Goal: Task Accomplishment & Management: Manage account settings

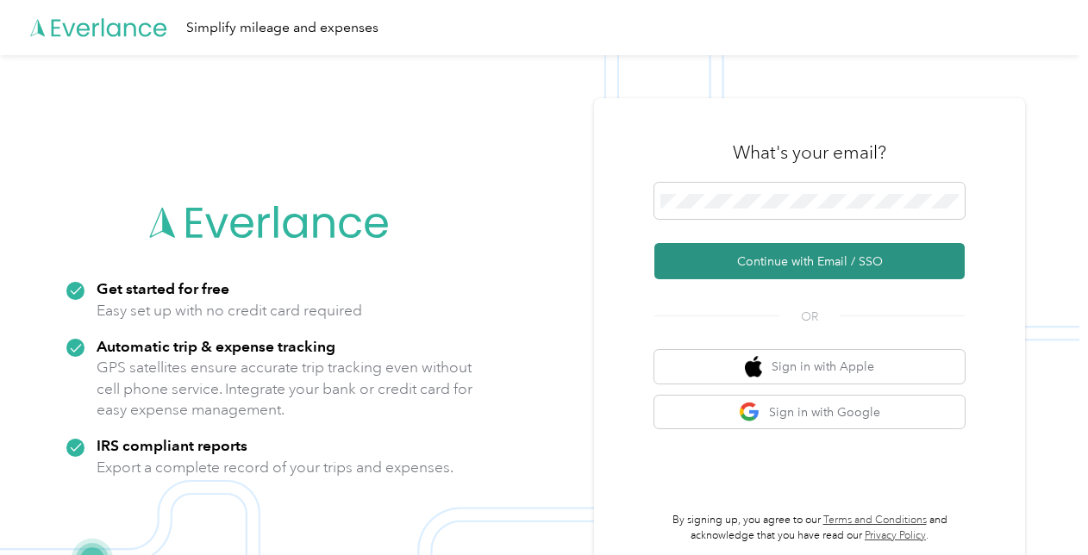
click at [845, 274] on button "Continue with Email / SSO" at bounding box center [809, 261] width 310 height 36
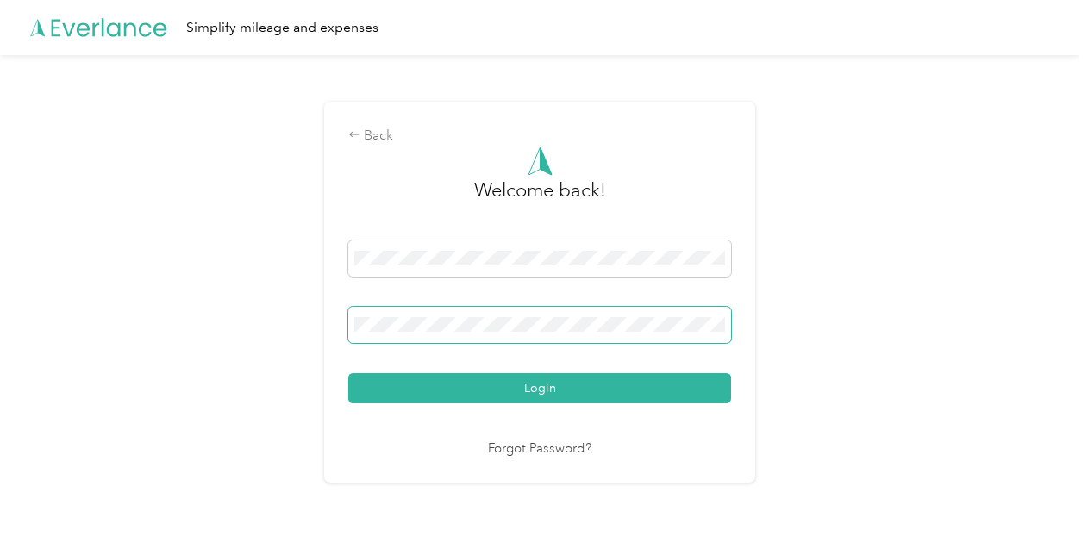
click at [481, 334] on span at bounding box center [539, 325] width 383 height 36
click at [348, 373] on button "Login" at bounding box center [539, 388] width 383 height 30
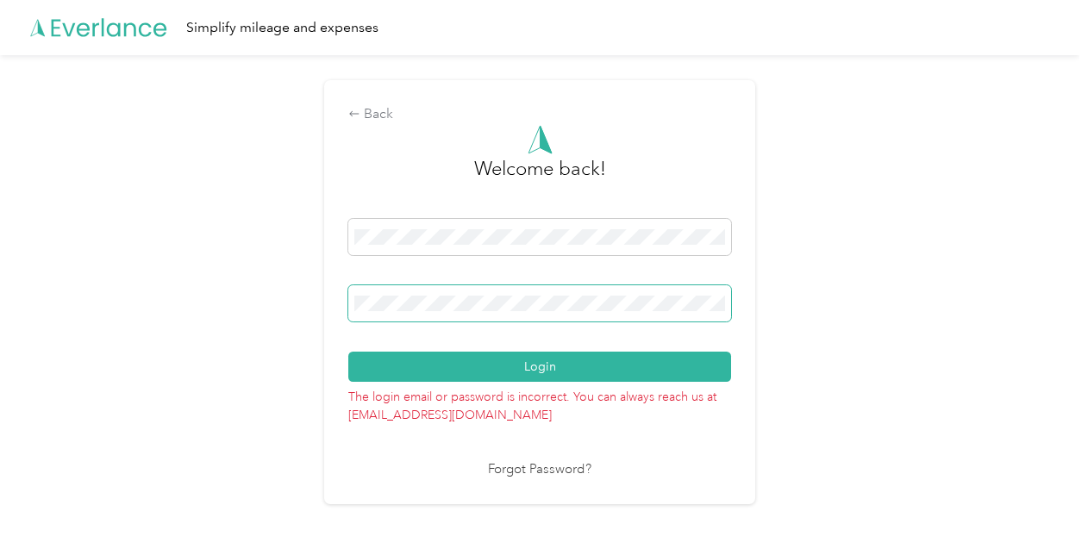
click at [348, 352] on button "Login" at bounding box center [539, 367] width 383 height 30
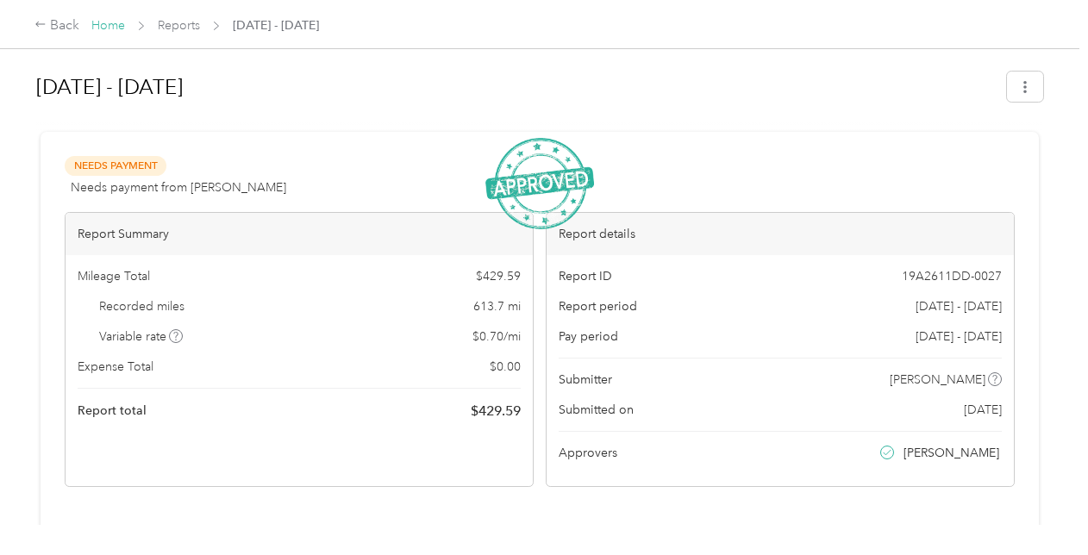
click at [107, 26] on link "Home" at bounding box center [108, 25] width 34 height 15
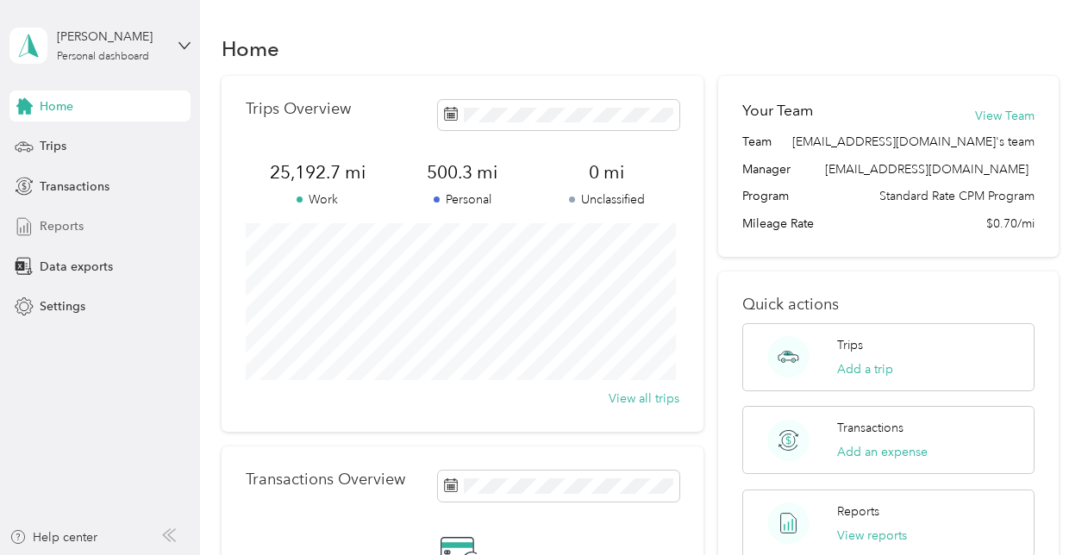
click at [97, 217] on div "Reports" at bounding box center [99, 226] width 181 height 31
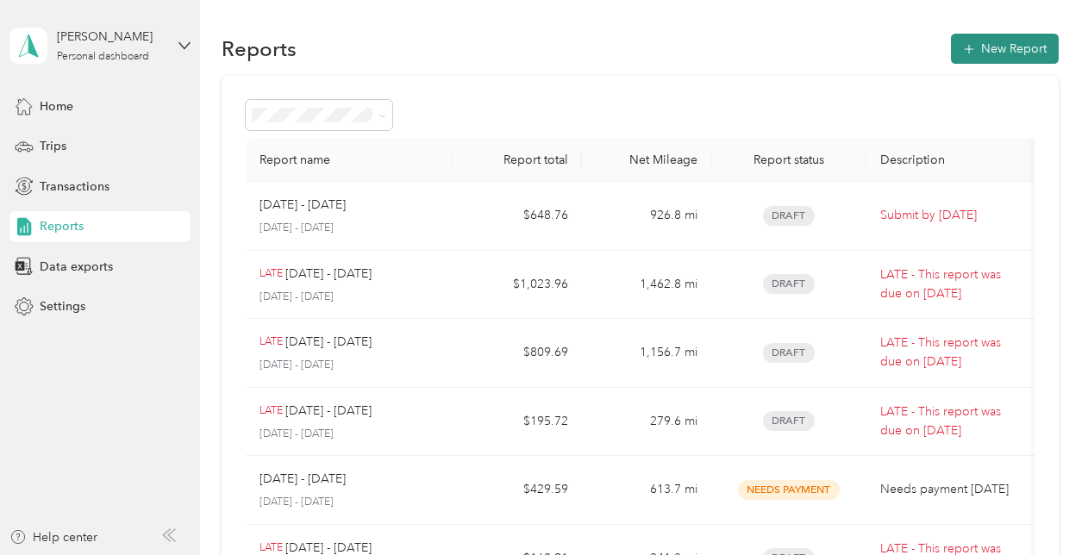
click at [992, 41] on button "New Report" at bounding box center [1005, 49] width 108 height 30
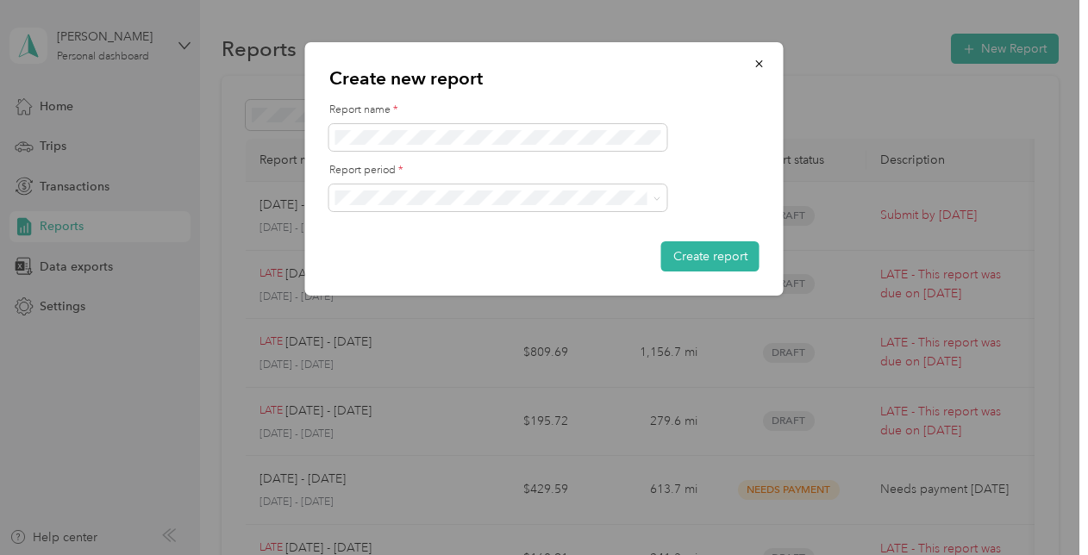
click at [703, 110] on label "Report name *" at bounding box center [544, 111] width 430 height 16
click at [770, 71] on button "button" at bounding box center [760, 63] width 36 height 30
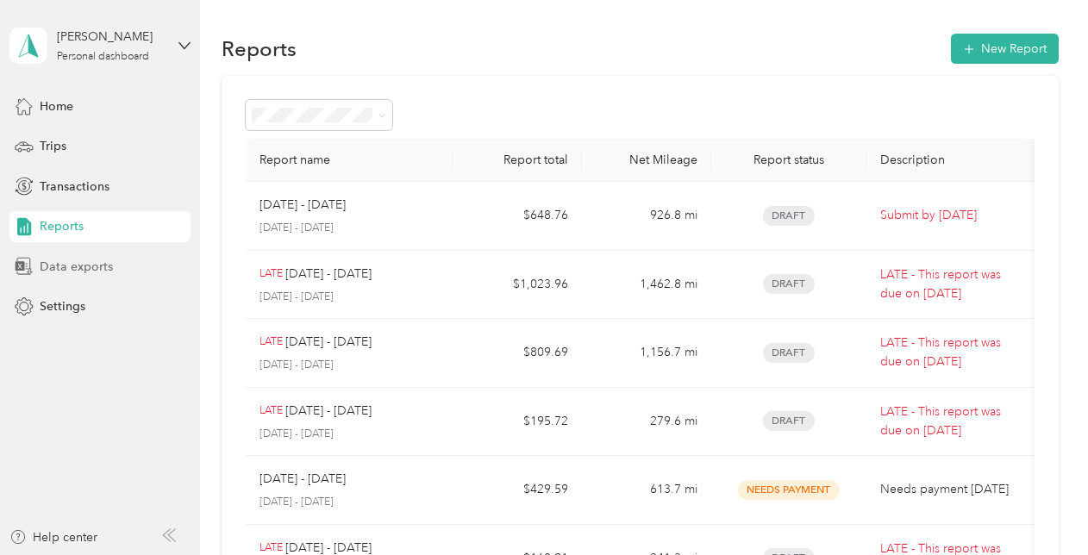
click at [107, 274] on span "Data exports" at bounding box center [76, 267] width 73 height 18
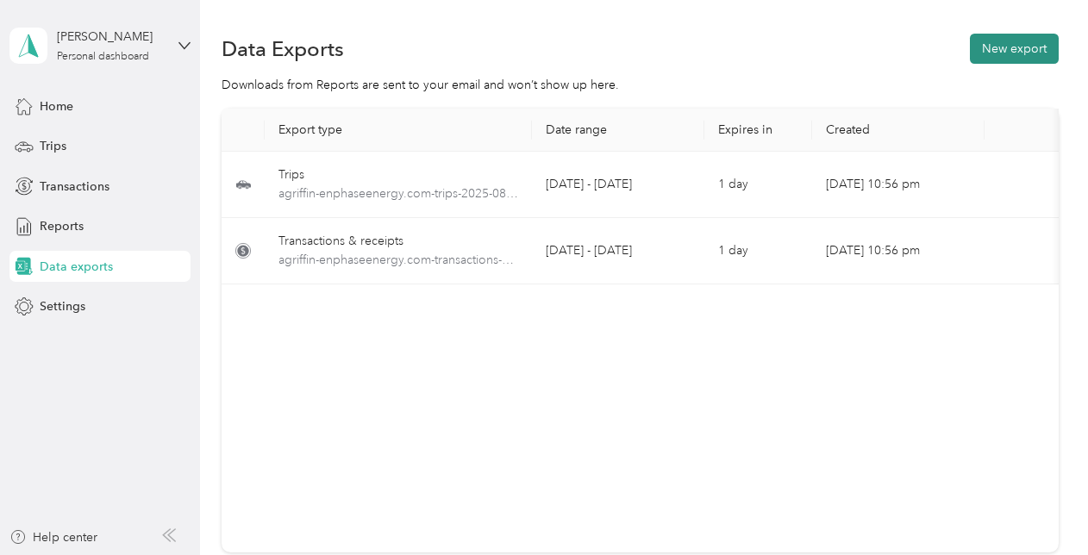
click at [997, 49] on button "New export" at bounding box center [1014, 49] width 89 height 30
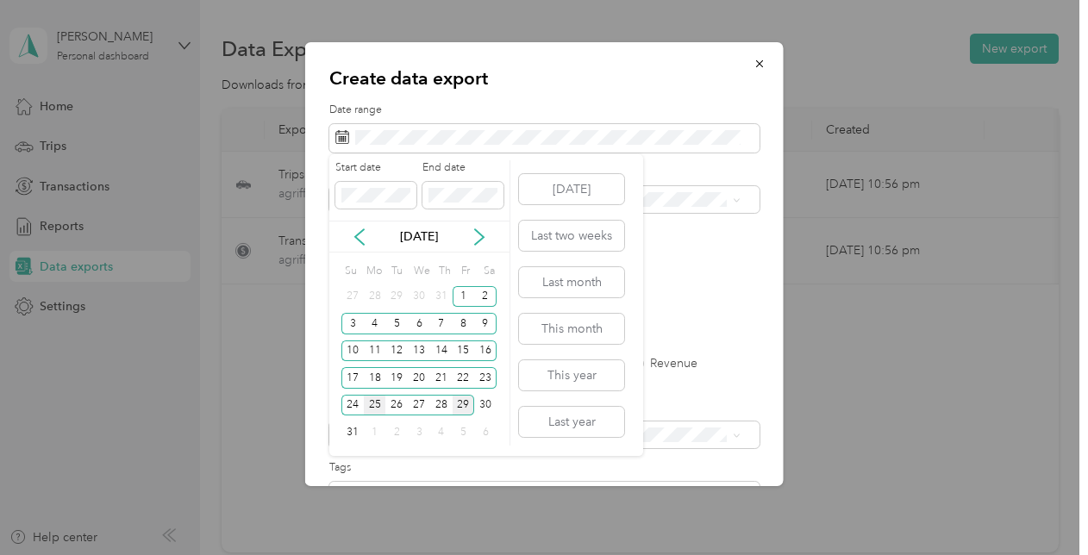
click at [376, 398] on div "25" at bounding box center [375, 406] width 22 height 22
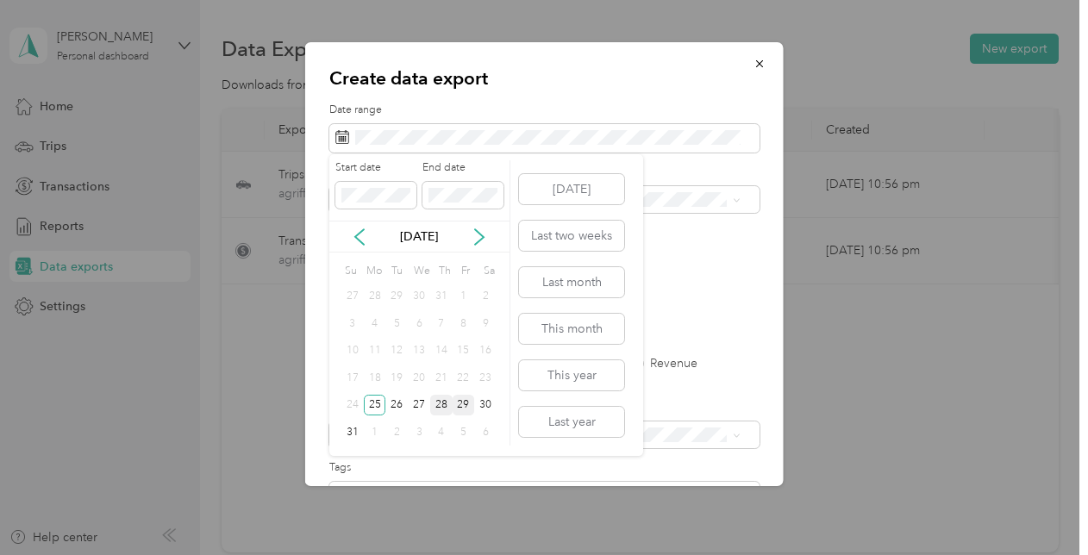
click at [447, 407] on div "28" at bounding box center [441, 406] width 22 height 22
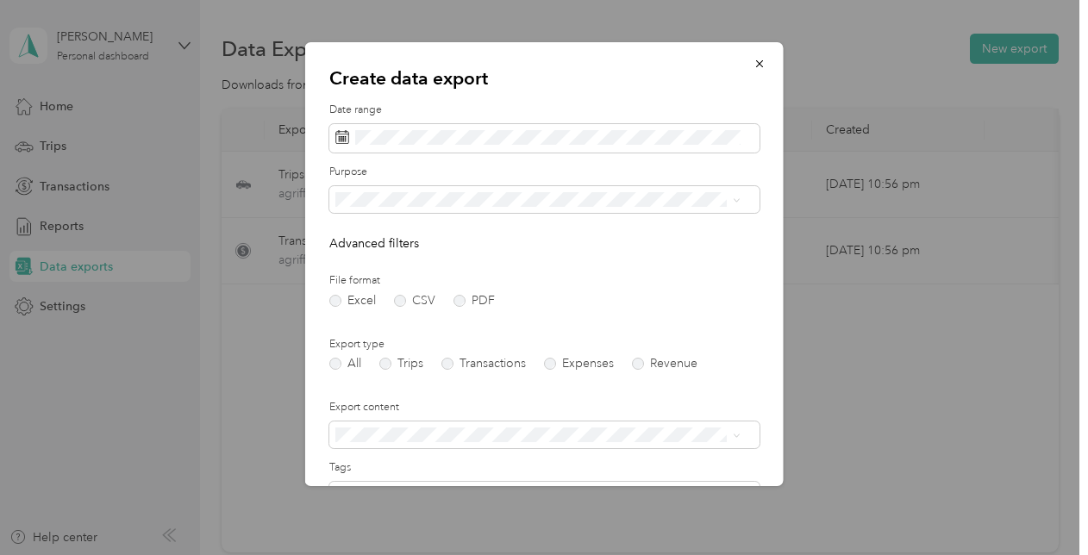
scroll to position [37, 0]
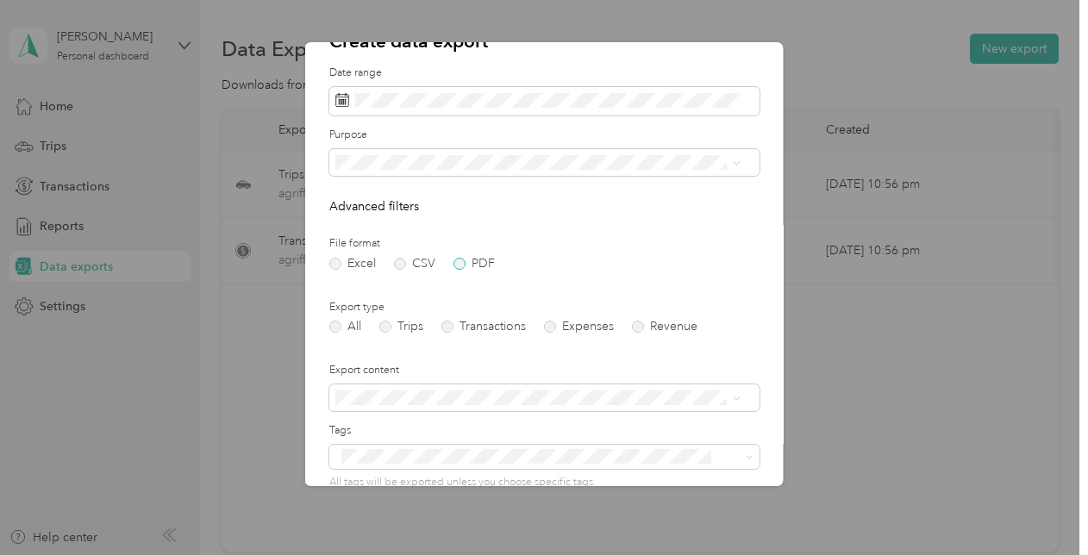
click at [454, 260] on label "PDF" at bounding box center [474, 264] width 41 height 12
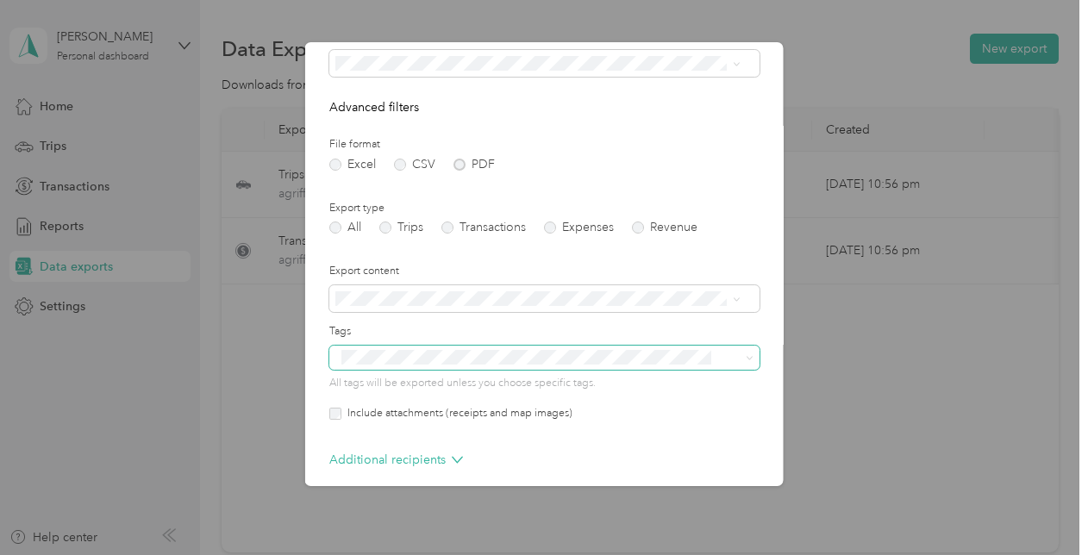
scroll to position [212, 0]
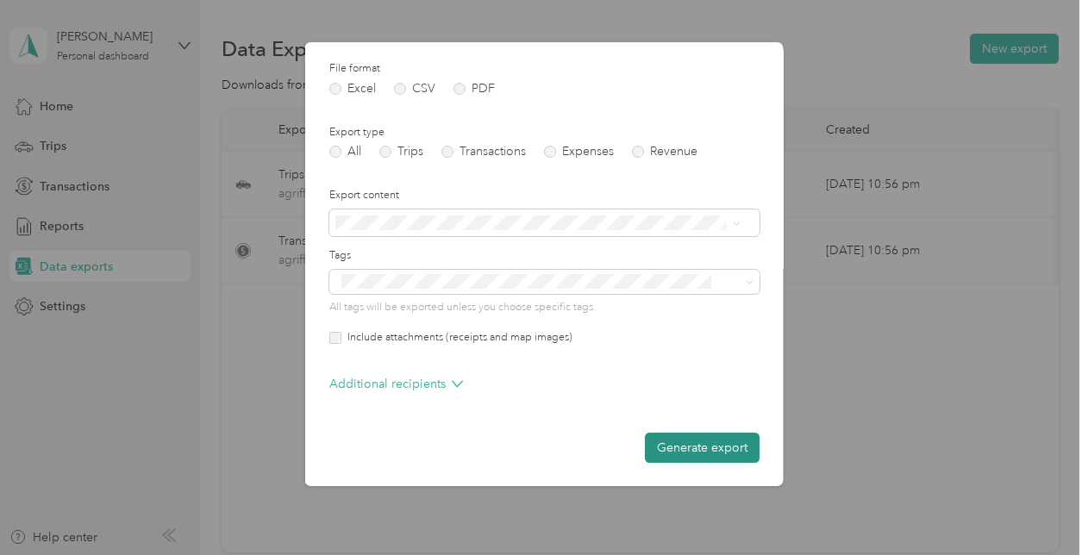
click at [701, 450] on button "Generate export" at bounding box center [702, 448] width 115 height 30
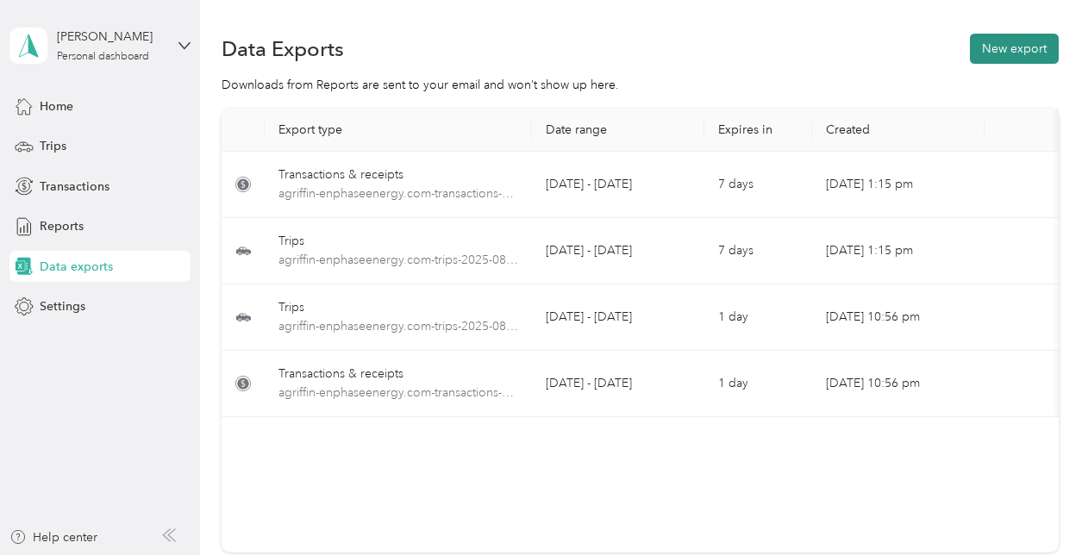
click at [993, 44] on button "New export" at bounding box center [1014, 49] width 89 height 30
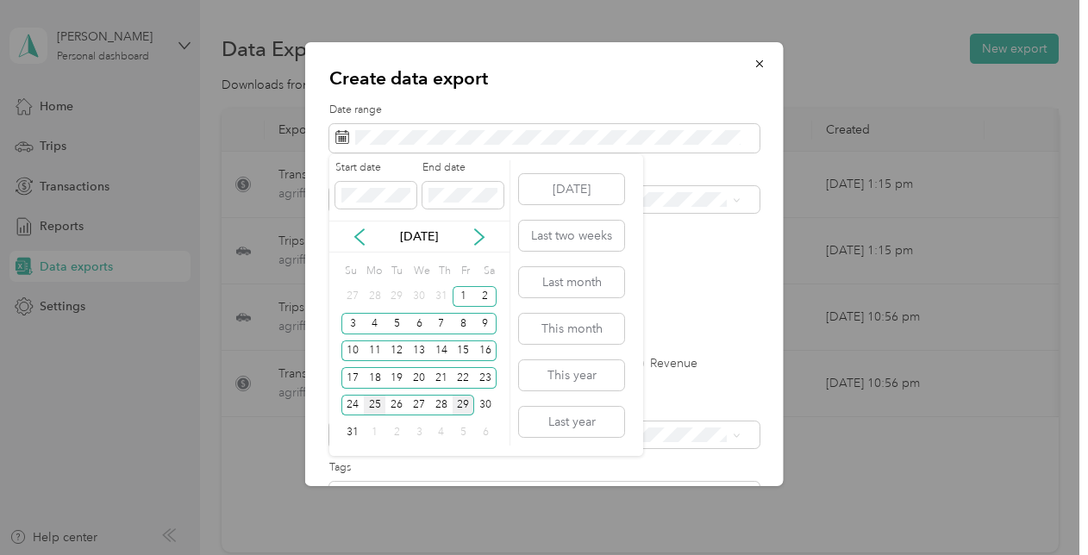
click at [376, 400] on div "25" at bounding box center [375, 406] width 22 height 22
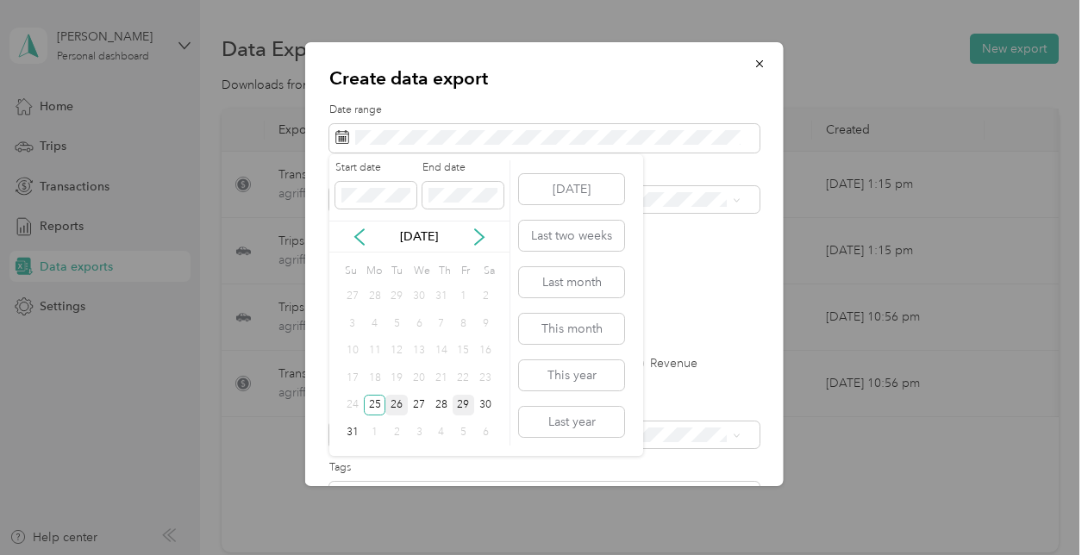
click at [398, 401] on div "26" at bounding box center [396, 406] width 22 height 22
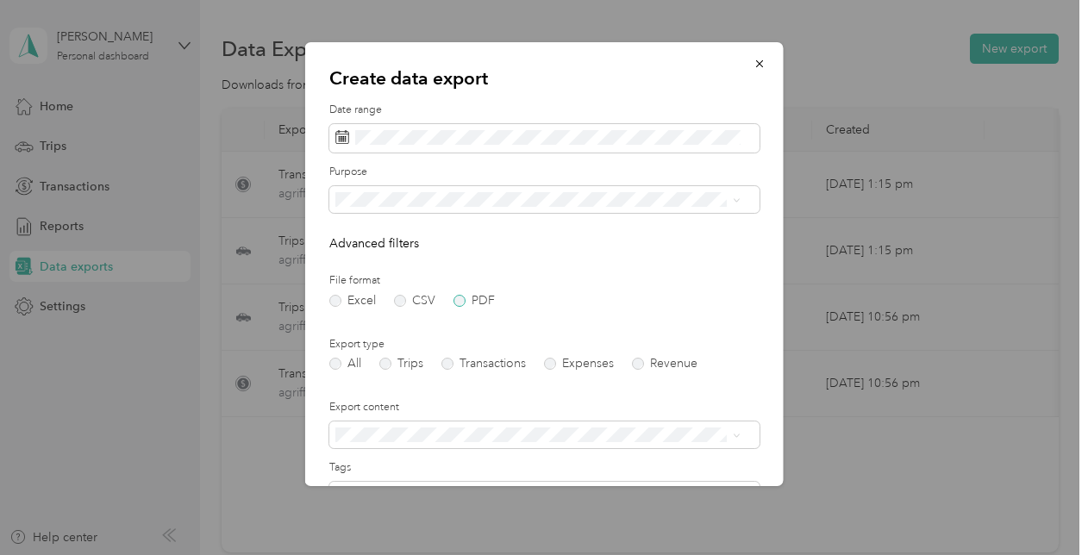
click at [460, 301] on label "PDF" at bounding box center [474, 301] width 41 height 12
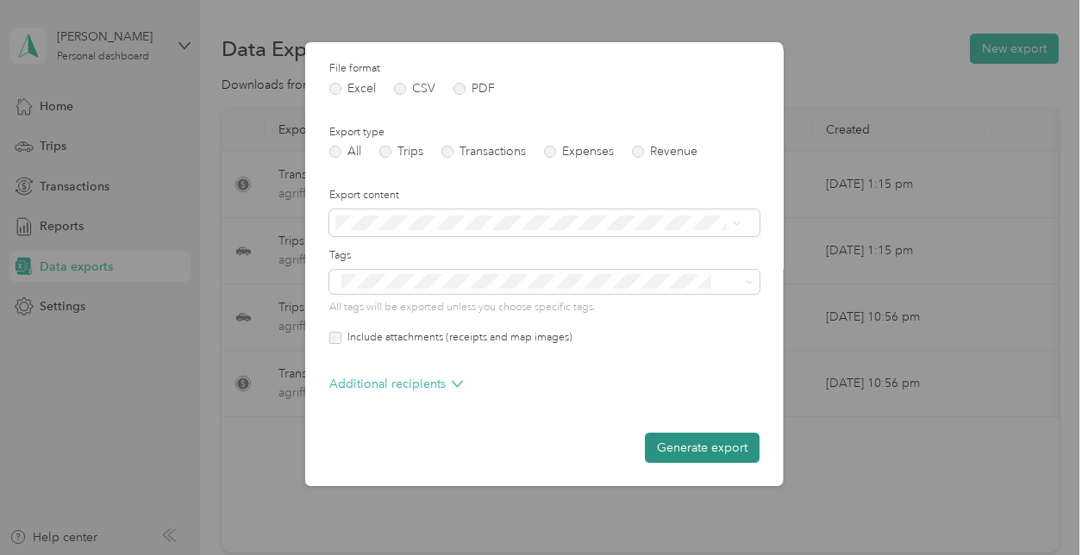
click at [688, 448] on button "Generate export" at bounding box center [702, 448] width 115 height 30
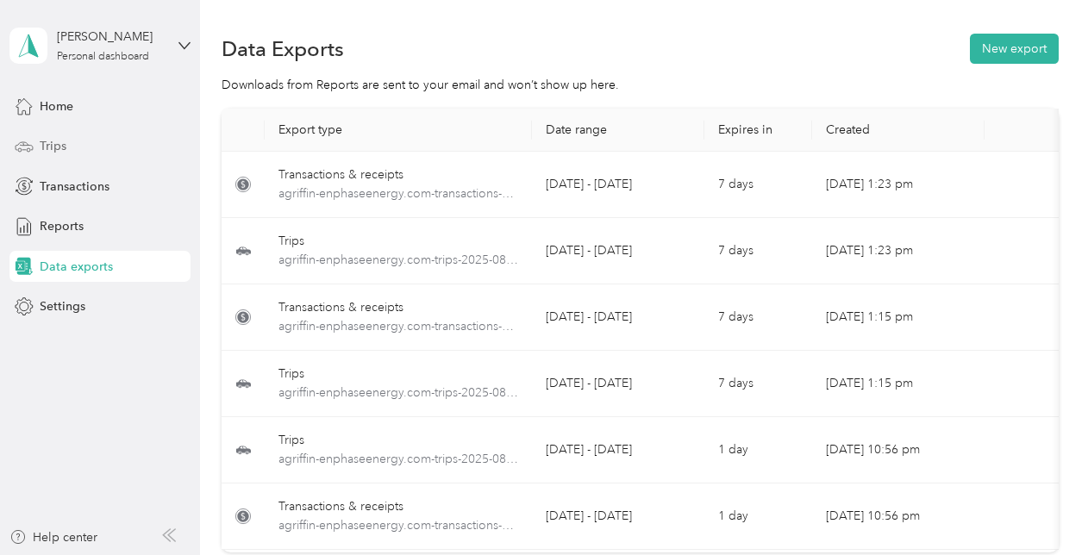
click at [110, 142] on div "Trips" at bounding box center [99, 146] width 181 height 31
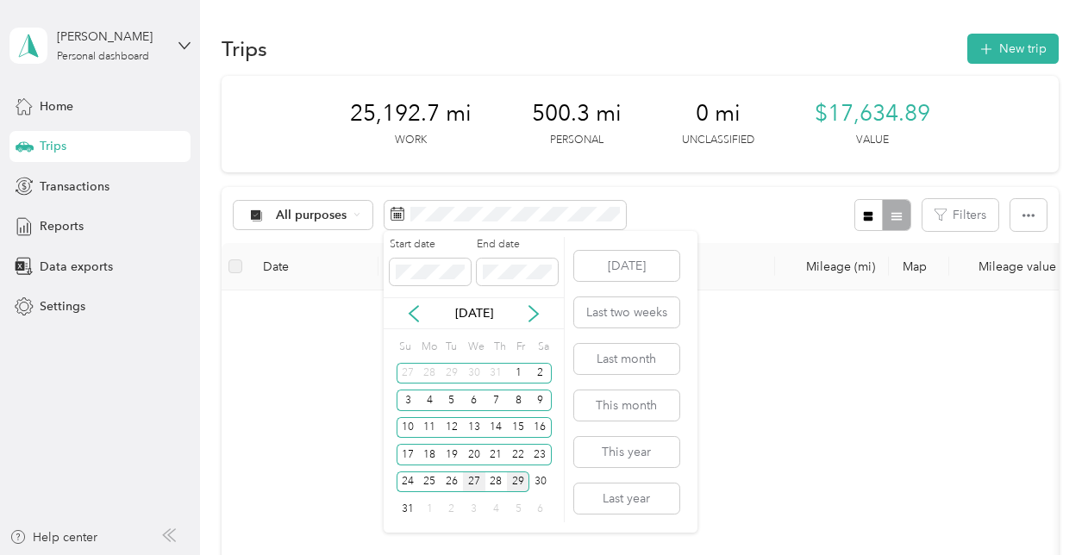
click at [474, 479] on div "27" at bounding box center [474, 483] width 22 height 22
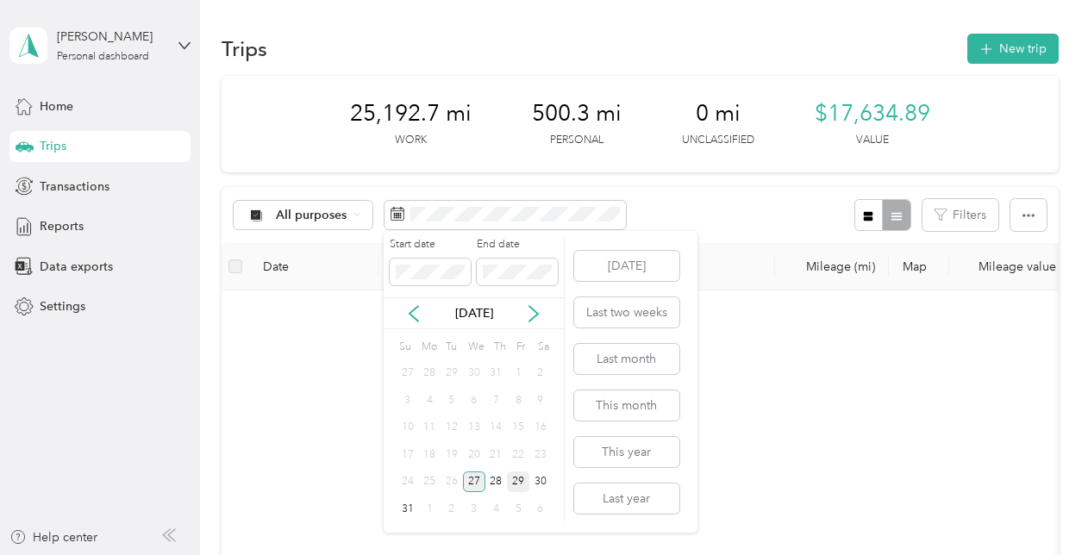
click at [474, 479] on div "27" at bounding box center [474, 483] width 22 height 22
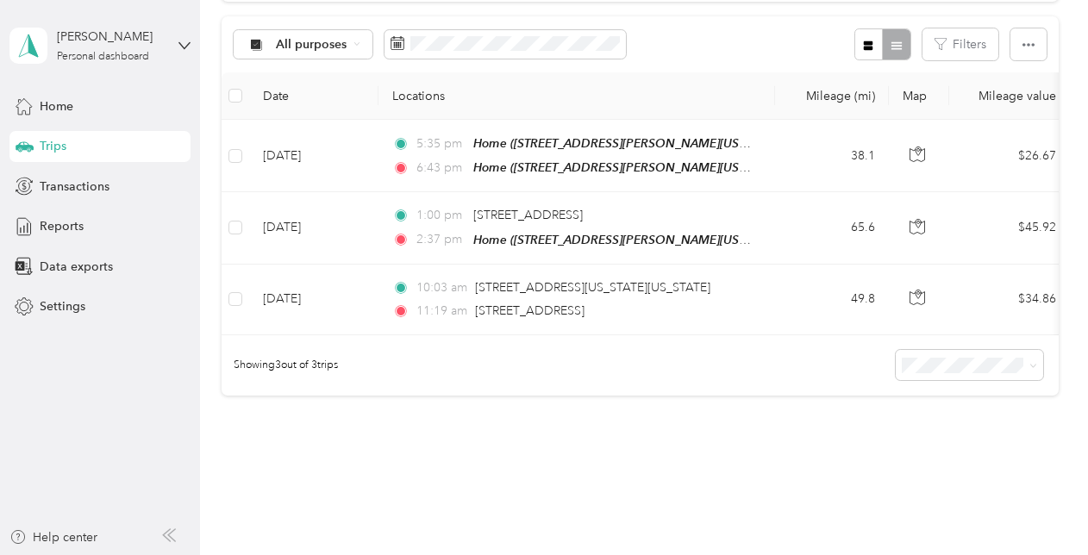
scroll to position [164, 0]
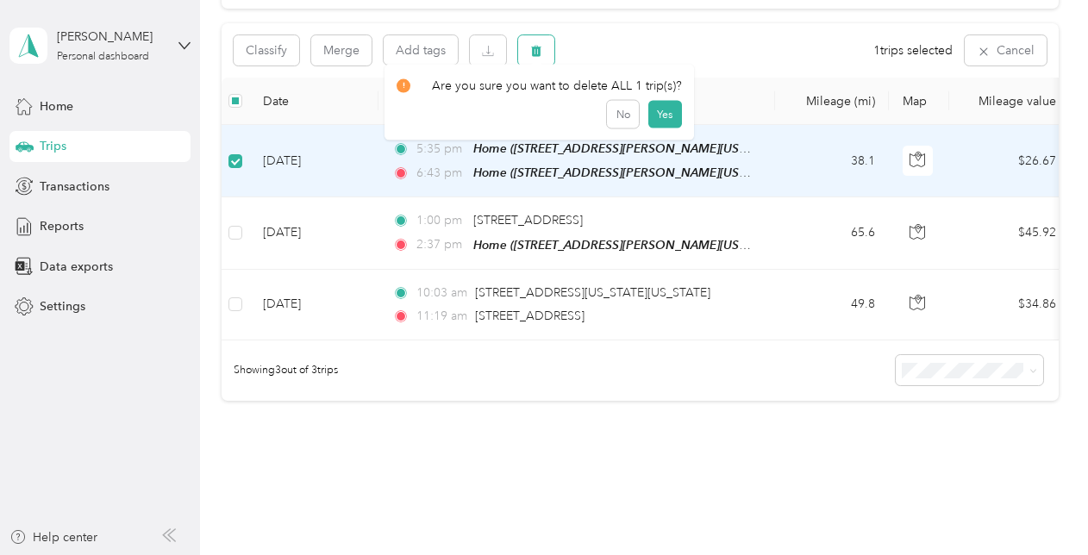
click at [541, 52] on icon "button" at bounding box center [536, 51] width 12 height 12
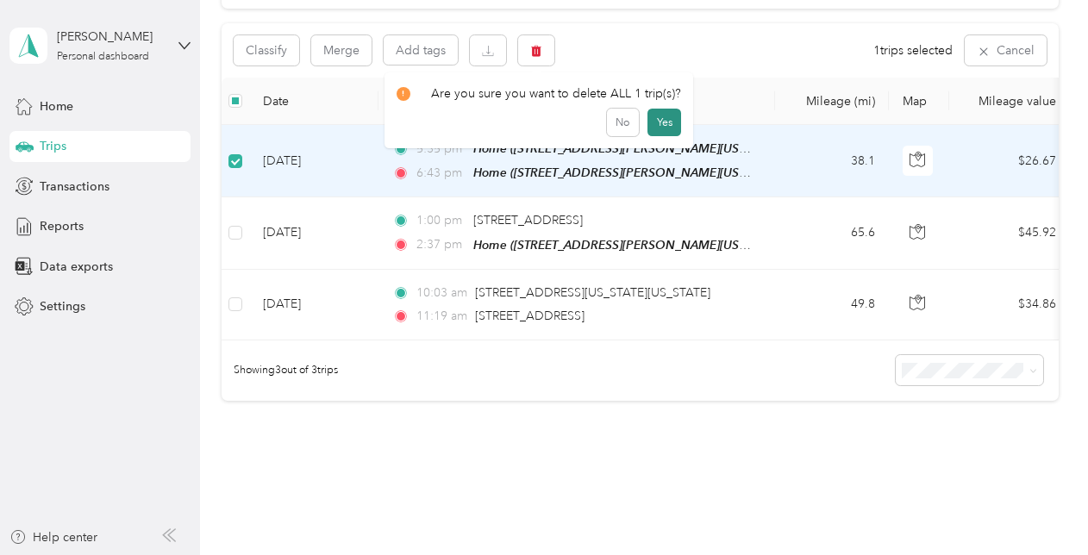
click at [662, 123] on button "Yes" at bounding box center [665, 123] width 34 height 28
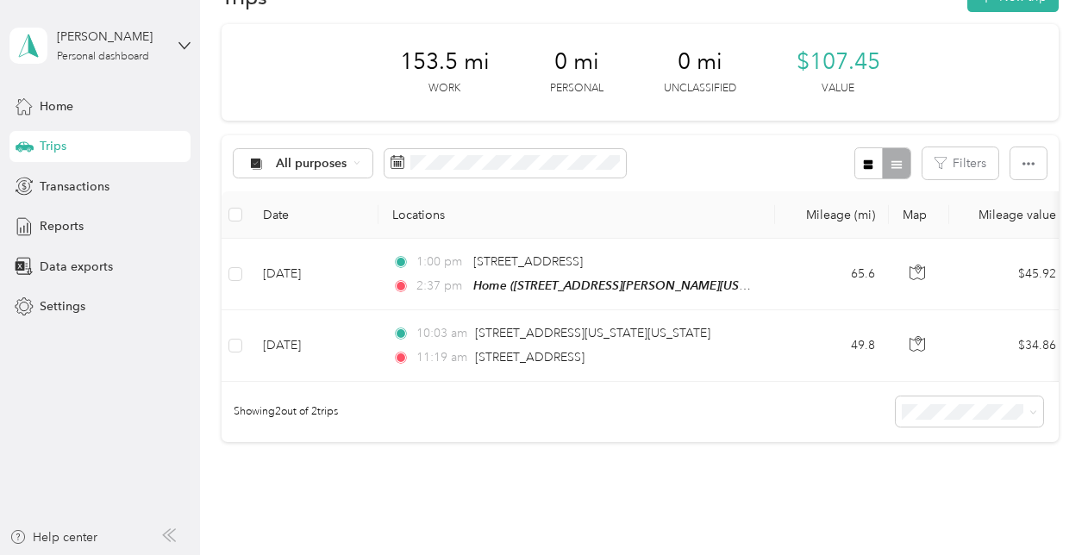
scroll to position [0, 0]
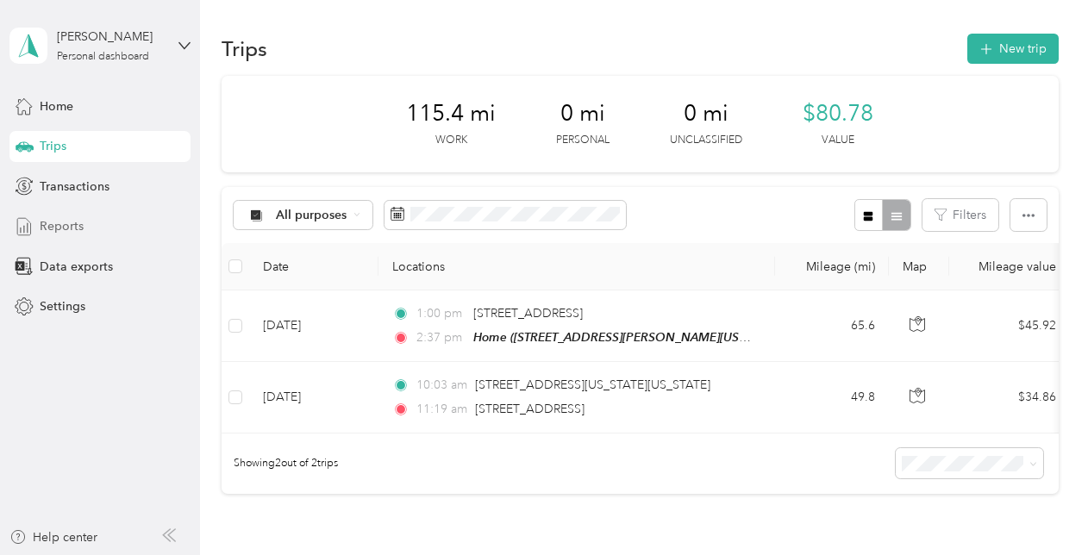
click at [103, 236] on div "Reports" at bounding box center [99, 226] width 181 height 31
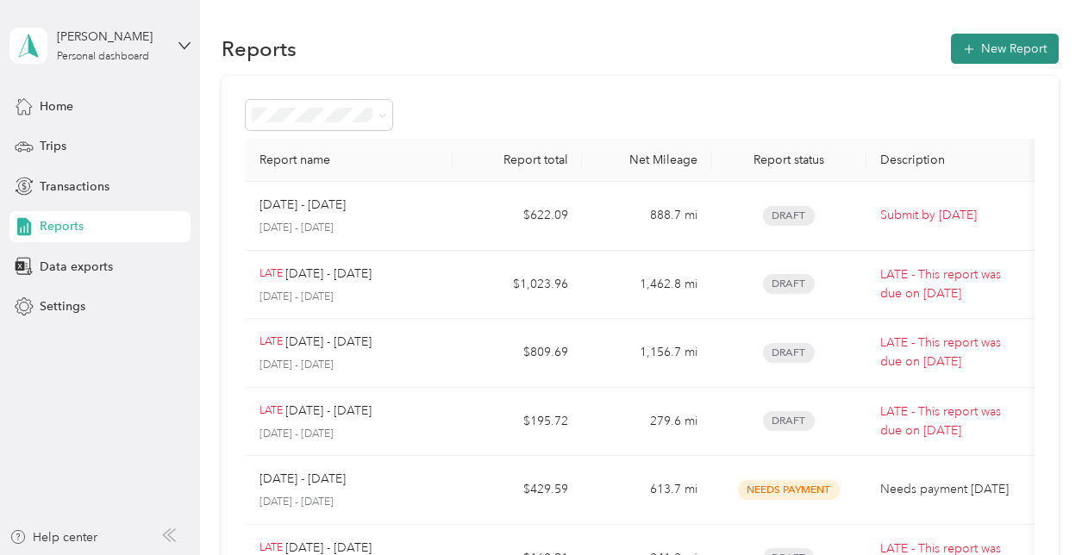
click at [961, 40] on button "New Report" at bounding box center [1005, 49] width 108 height 30
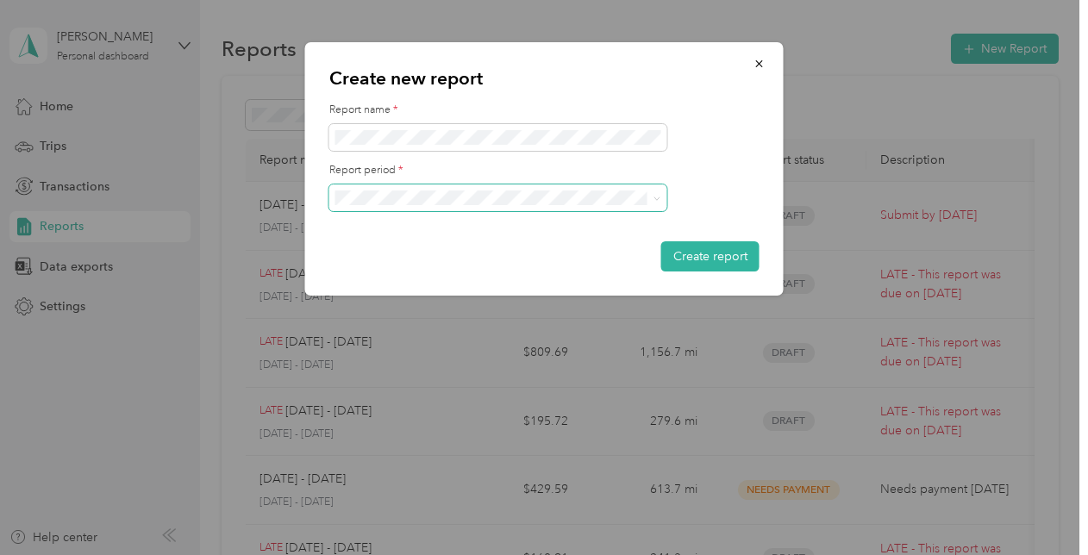
click at [555, 205] on span at bounding box center [498, 199] width 338 height 28
click at [711, 152] on form "Report name * Report period * Create report" at bounding box center [544, 187] width 430 height 169
click at [767, 64] on button "button" at bounding box center [760, 63] width 36 height 30
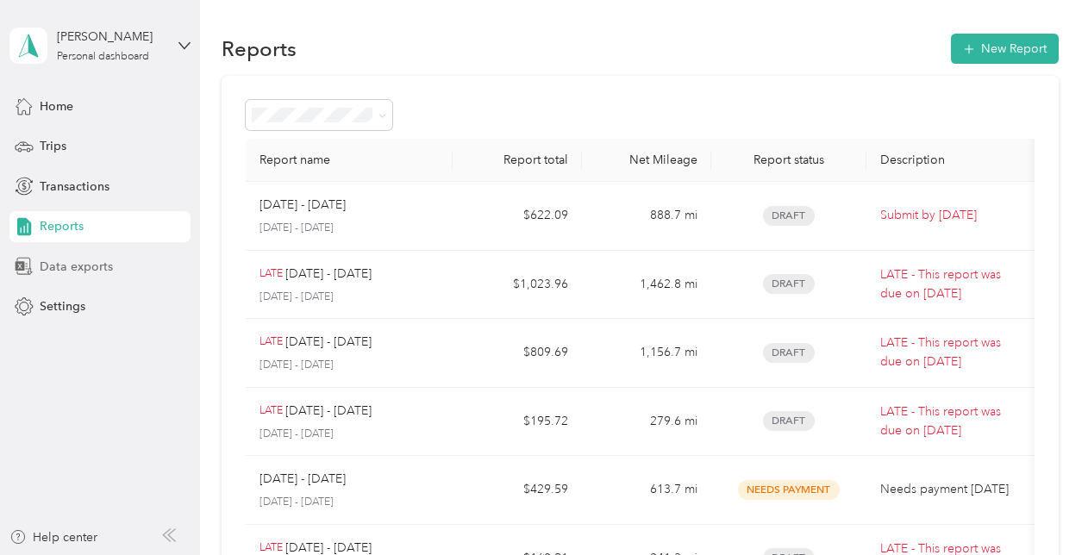
click at [75, 260] on span "Data exports" at bounding box center [76, 267] width 73 height 18
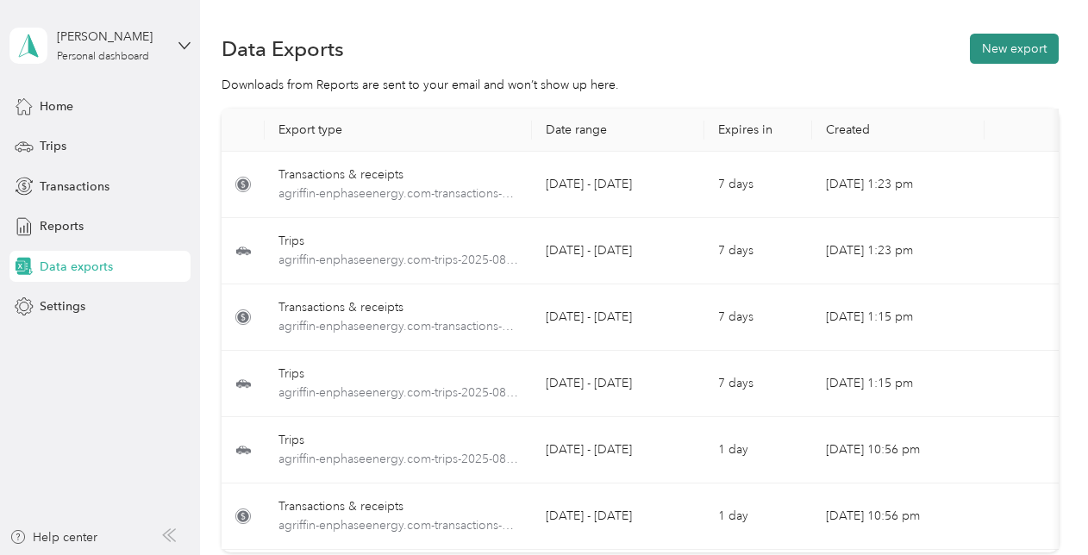
click at [1010, 61] on button "New export" at bounding box center [1014, 49] width 89 height 30
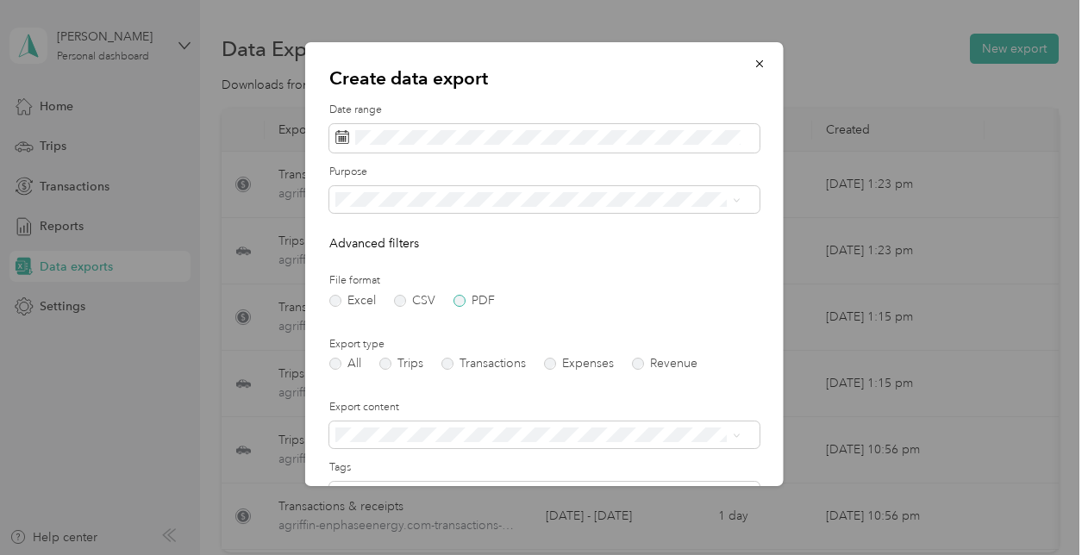
click at [459, 301] on label "PDF" at bounding box center [474, 301] width 41 height 12
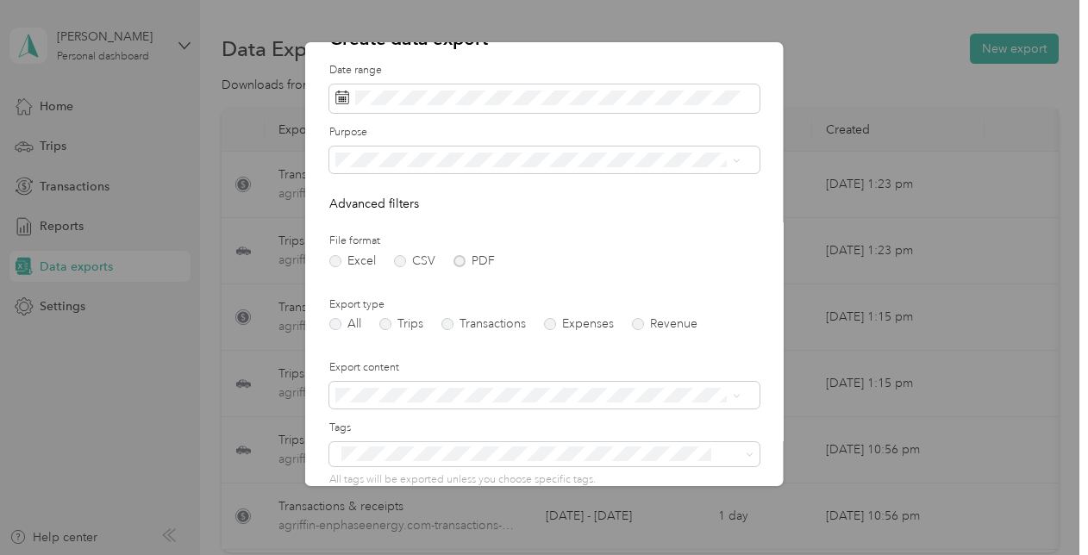
scroll to position [44, 0]
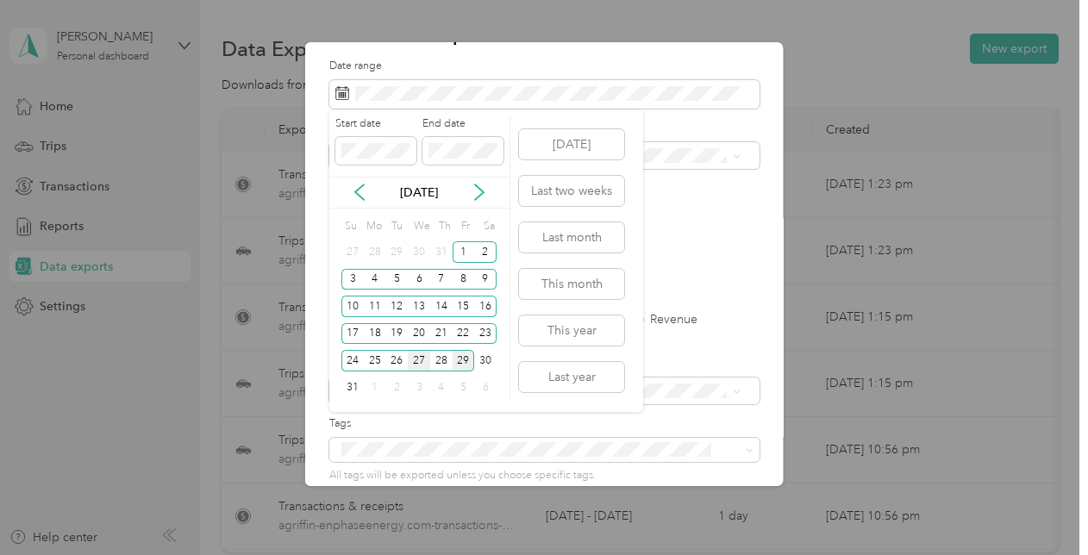
click at [414, 355] on div "27" at bounding box center [419, 361] width 22 height 22
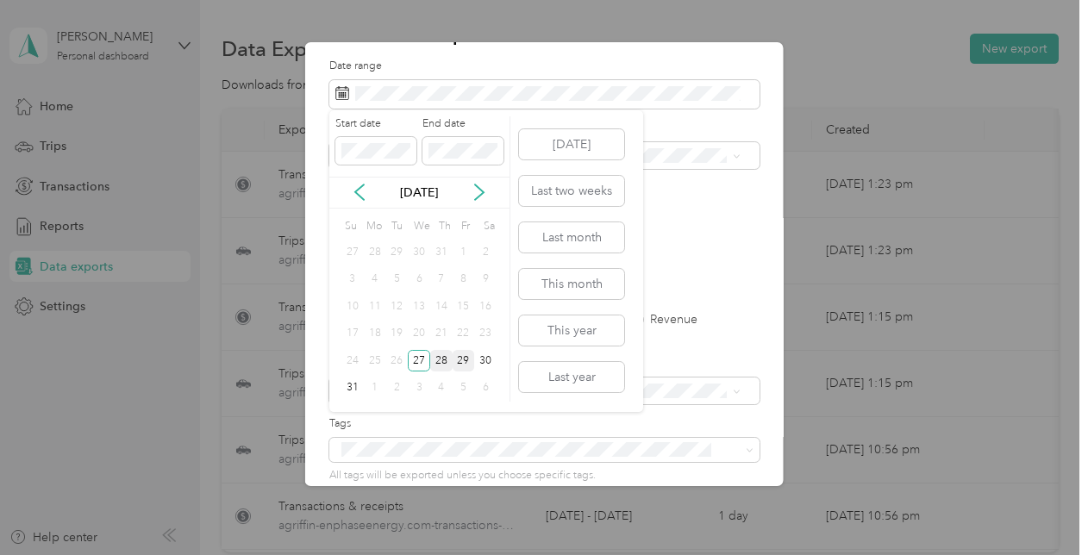
click at [437, 360] on div "28" at bounding box center [441, 361] width 22 height 22
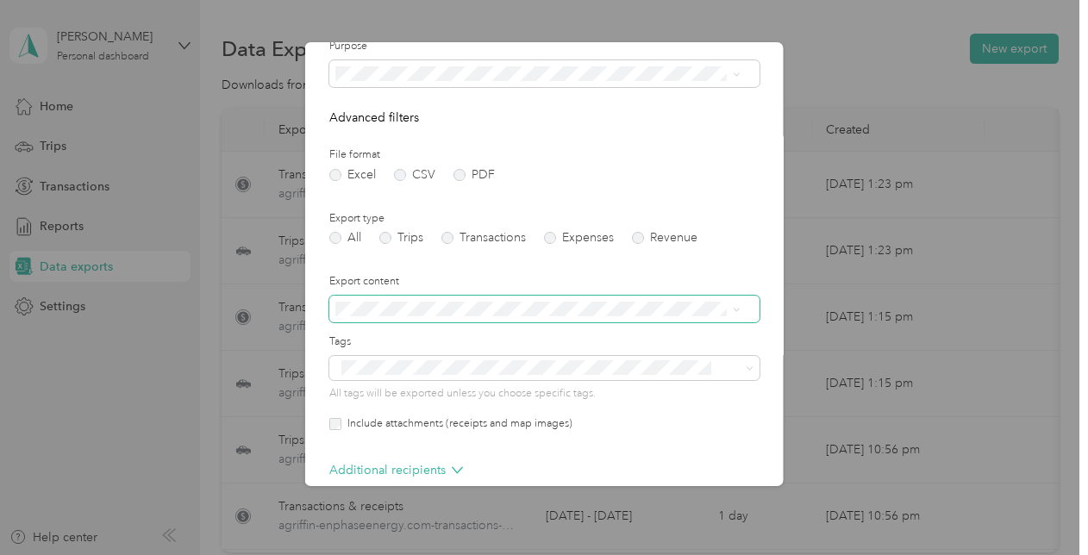
scroll to position [212, 0]
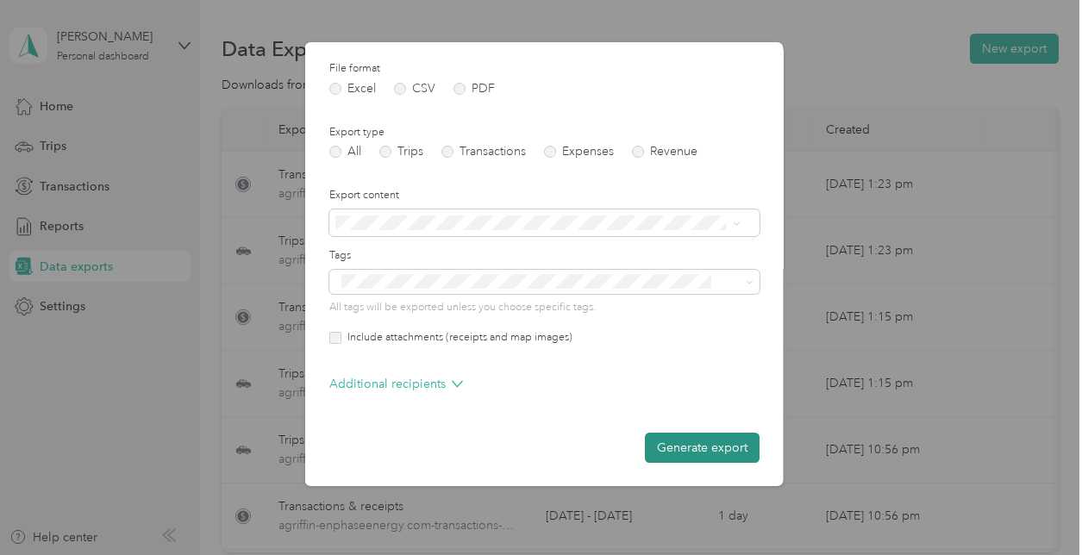
click at [695, 445] on button "Generate export" at bounding box center [702, 448] width 115 height 30
